Goal: Find specific page/section: Find specific page/section

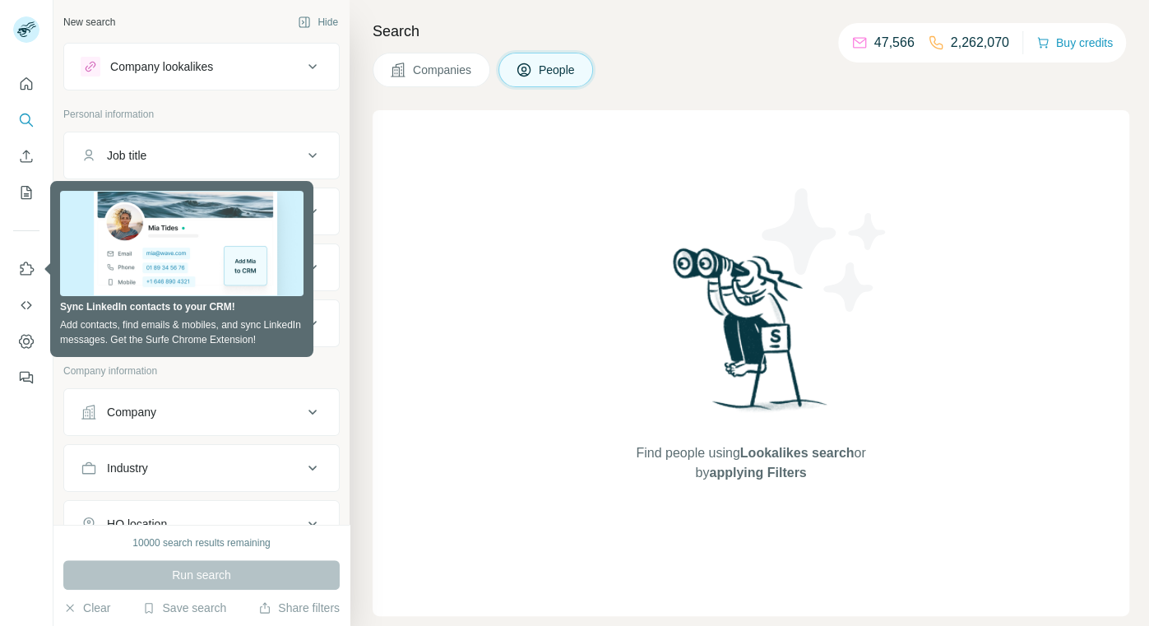
click at [220, 380] on div "Company lookalikes Personal information Job title Seniority Department Personal…" at bounding box center [201, 451] width 276 height 817
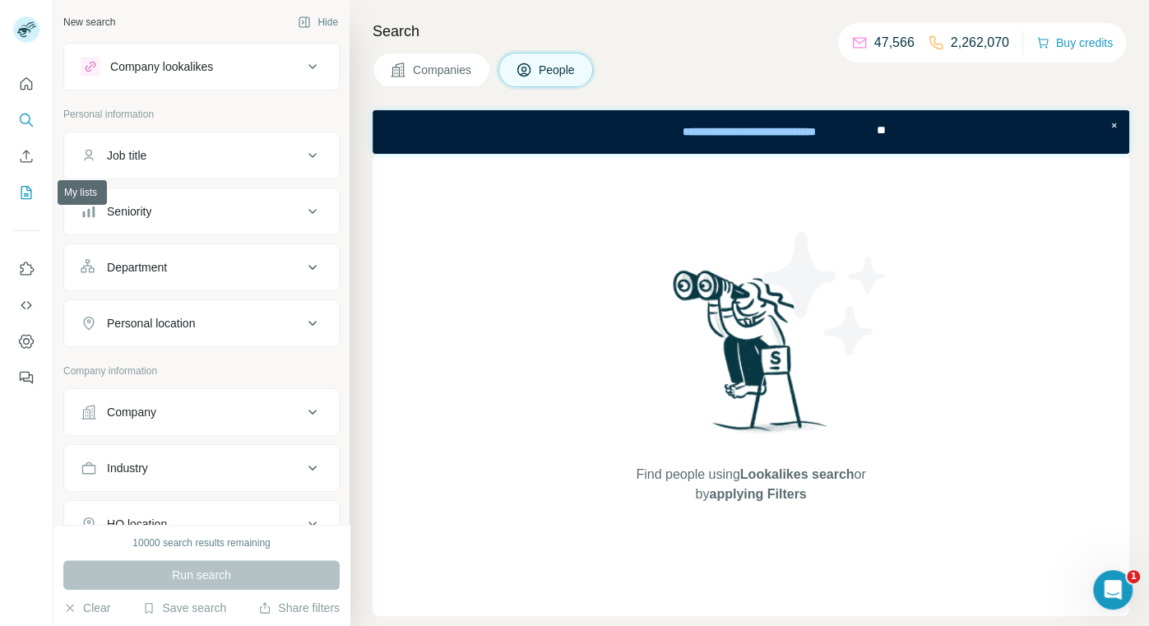
click at [29, 192] on icon "My lists" at bounding box center [26, 192] width 16 height 16
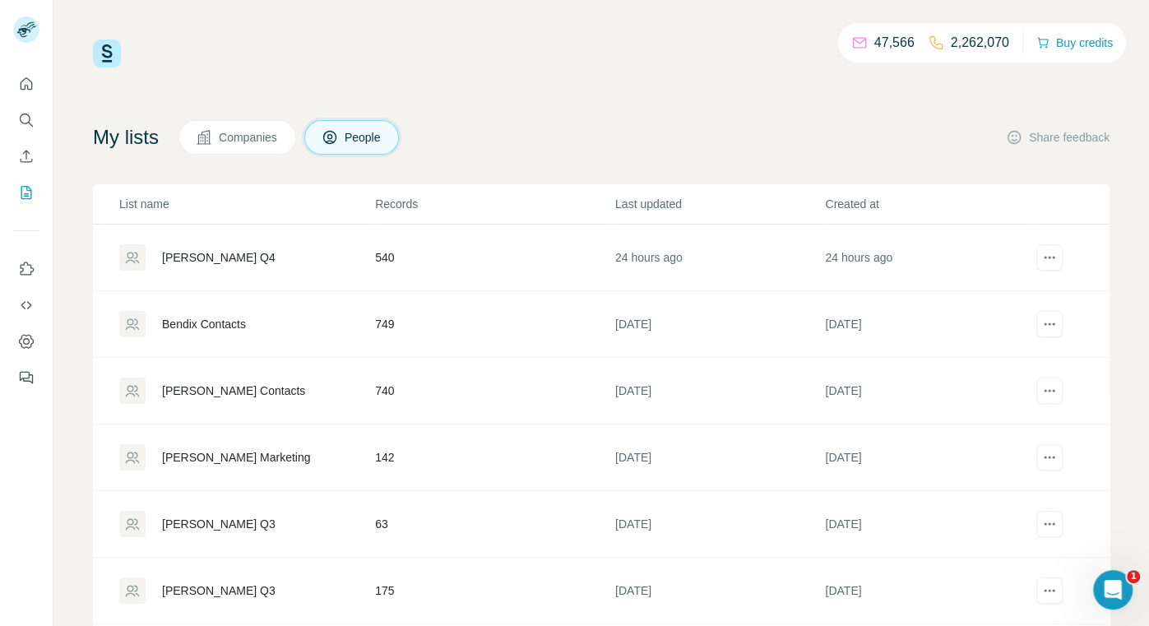
click at [195, 247] on div "[PERSON_NAME] Q4" at bounding box center [246, 257] width 254 height 26
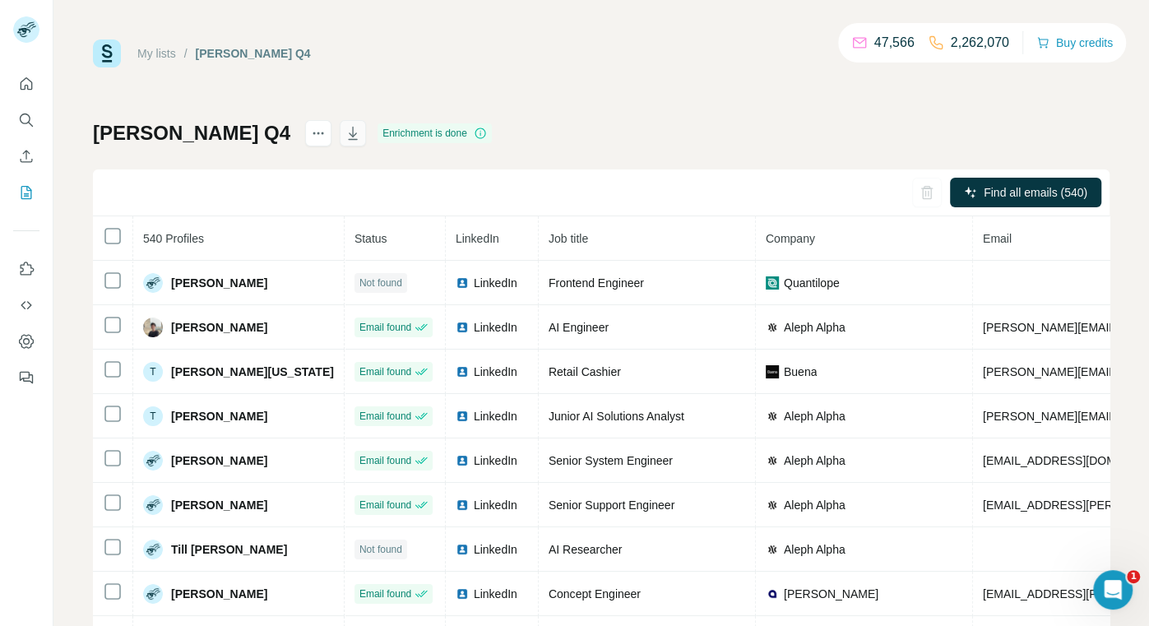
click at [345, 136] on icon "button" at bounding box center [353, 133] width 16 height 16
